Goal: Task Accomplishment & Management: Complete application form

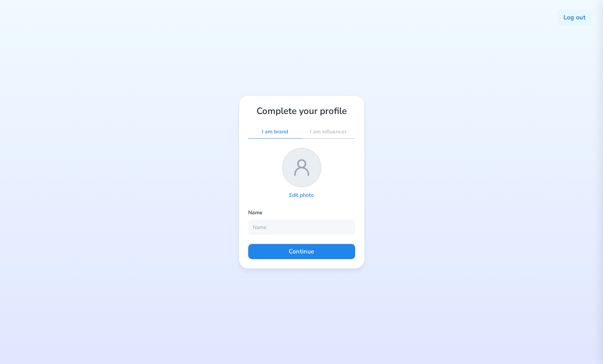
click at [330, 128] on p "I am influencer" at bounding box center [328, 131] width 36 height 7
click at [279, 129] on p "I am brand" at bounding box center [275, 131] width 26 height 7
click at [326, 252] on button "Continue" at bounding box center [301, 251] width 107 height 15
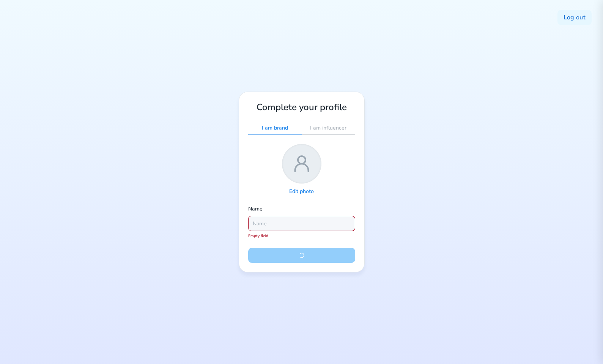
click at [341, 202] on div "Complete your profile I am brand I am influencer Edit photo Name Empty field Co…" at bounding box center [302, 181] width 126 height 181
click at [331, 226] on input "text" at bounding box center [301, 223] width 107 height 15
type input "3333"
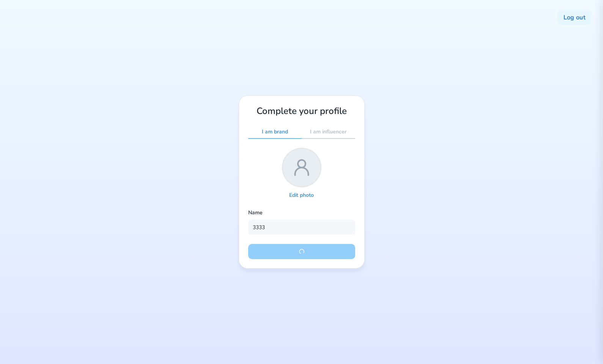
click at [336, 194] on div "Edit photo" at bounding box center [301, 174] width 107 height 53
click at [339, 203] on div "Complete your profile I am brand I am influencer Edit photo Name 3333 Continue" at bounding box center [302, 181] width 126 height 173
click at [300, 230] on input "text" at bounding box center [301, 226] width 107 height 15
type input "3333"
click at [327, 132] on p "I am influencer" at bounding box center [328, 131] width 36 height 7
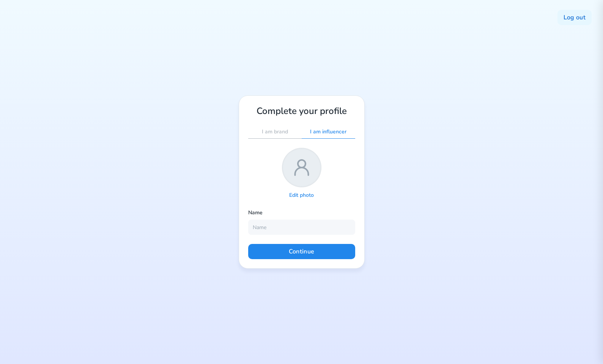
click at [268, 129] on p "I am brand" at bounding box center [275, 131] width 26 height 7
click at [314, 131] on p "I am influencer" at bounding box center [328, 131] width 36 height 7
click at [269, 130] on p "I am brand" at bounding box center [275, 131] width 26 height 7
click at [321, 131] on p "I am influencer" at bounding box center [328, 131] width 36 height 7
click at [268, 131] on p "I am brand" at bounding box center [275, 131] width 26 height 7
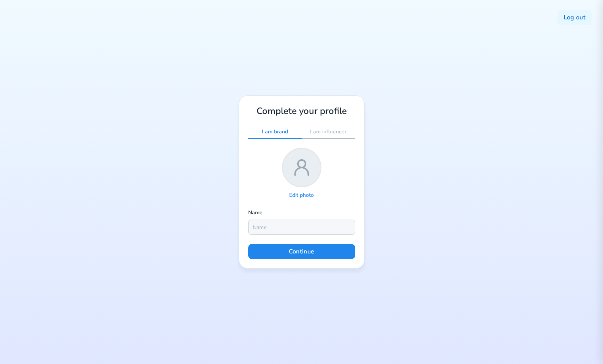
click at [277, 228] on input "text" at bounding box center [301, 226] width 107 height 15
click at [290, 232] on input "text" at bounding box center [301, 226] width 107 height 15
type input "Yury"
click at [282, 226] on input "text" at bounding box center [301, 226] width 107 height 15
click at [281, 225] on input "text" at bounding box center [301, 226] width 107 height 15
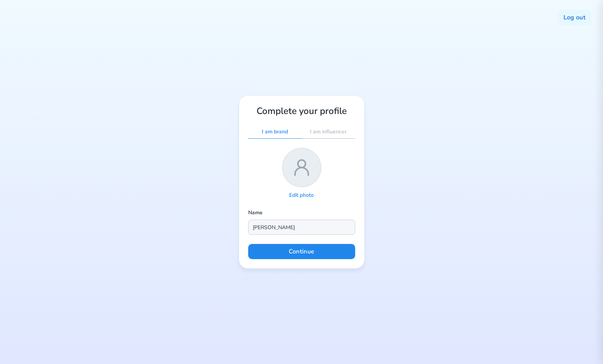
type input "[PERSON_NAME]"
click at [268, 222] on input "text" at bounding box center [301, 226] width 107 height 15
click at [293, 229] on input "text" at bounding box center [301, 226] width 107 height 15
type input "H"
type input "Yury"
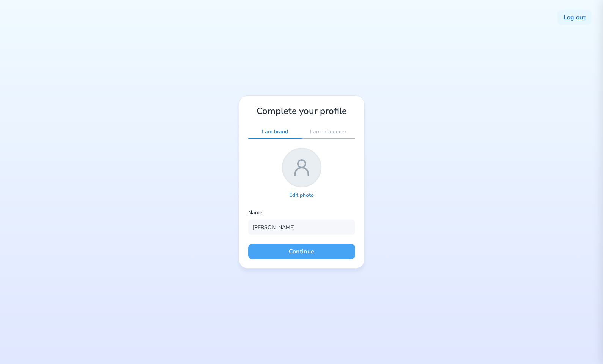
click at [331, 251] on button "Continue" at bounding box center [301, 251] width 107 height 15
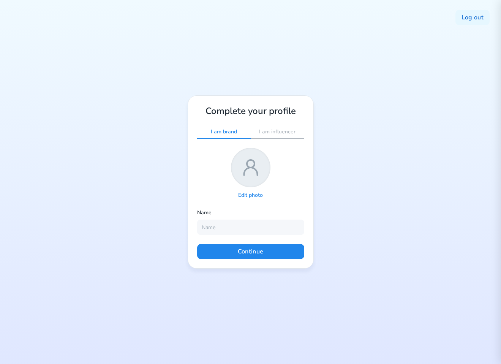
click at [468, 160] on div "Log out Complete your profile I am brand I am influencer Edit photo Name Contin…" at bounding box center [250, 182] width 501 height 364
click at [229, 226] on input "text" at bounding box center [250, 226] width 107 height 15
type input "Yury"
click at [265, 253] on button "Continue" at bounding box center [250, 251] width 107 height 15
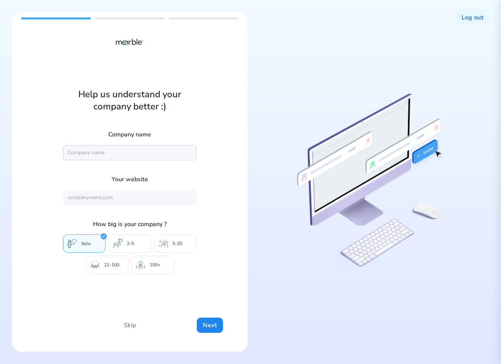
click at [153, 153] on input at bounding box center [130, 152] width 134 height 15
click at [218, 153] on div "Help us understand your company better :) Company name Your website How big is …" at bounding box center [129, 181] width 235 height 339
click at [160, 160] on input at bounding box center [130, 152] width 134 height 15
click at [168, 159] on input at bounding box center [130, 152] width 134 height 15
click at [199, 142] on div "Help us understand your company better :) Company name Your website How big is …" at bounding box center [129, 181] width 235 height 339
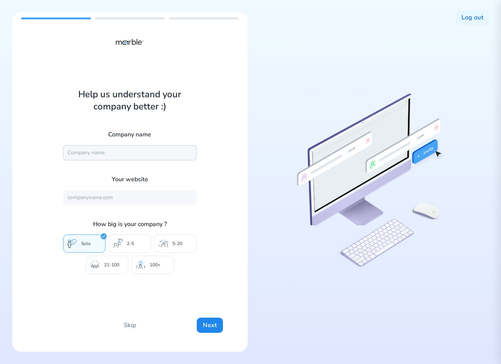
click at [168, 153] on input at bounding box center [130, 152] width 134 height 15
click at [207, 148] on div "Help us understand your company better :) Company name Your website How big is …" at bounding box center [129, 181] width 235 height 339
click at [139, 160] on input at bounding box center [130, 152] width 134 height 15
click at [210, 176] on div "Help us understand your company better :) Company name Your website How big is …" at bounding box center [129, 181] width 235 height 339
click at [207, 328] on button "Next" at bounding box center [210, 324] width 26 height 15
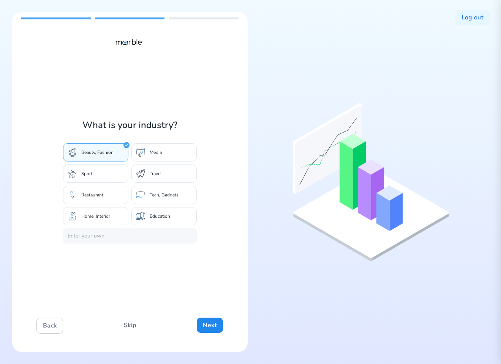
click at [131, 322] on button "Skip" at bounding box center [130, 324] width 24 height 15
click at [125, 325] on button "Skip" at bounding box center [130, 324] width 24 height 15
click at [50, 323] on button "Back" at bounding box center [49, 325] width 27 height 16
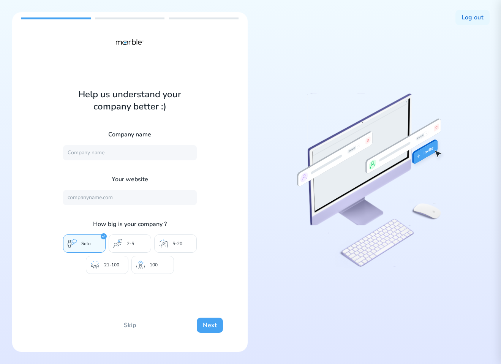
click at [206, 320] on button "Next" at bounding box center [210, 324] width 26 height 15
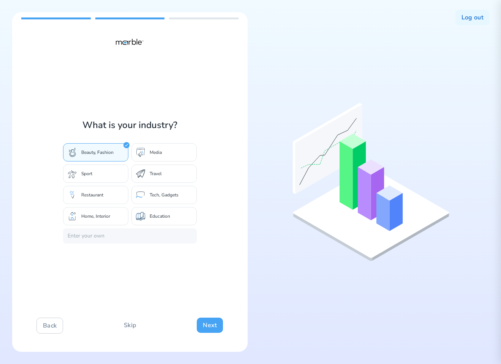
click at [211, 330] on button "Next" at bounding box center [210, 324] width 26 height 15
